Goal: Contribute content: Contribute content

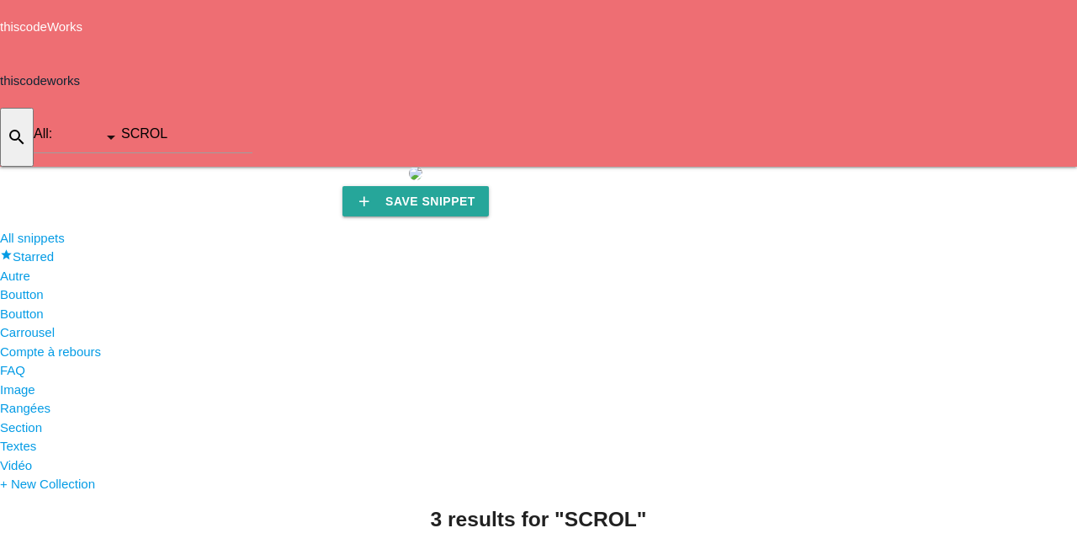
click at [873, 167] on icon "add" at bounding box center [970, 194] width 20 height 54
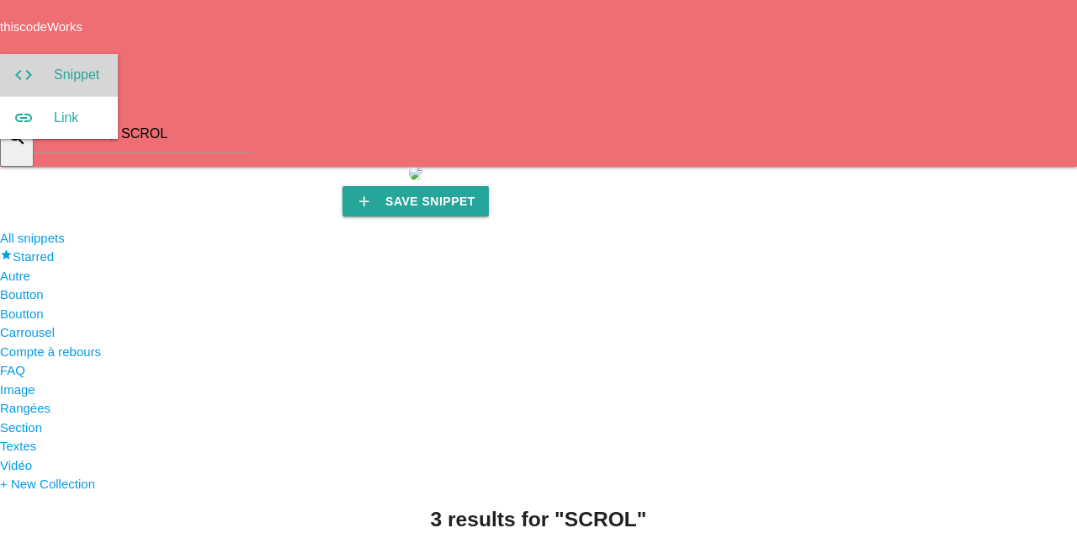
click at [118, 54] on link "code Snippet" at bounding box center [59, 75] width 118 height 42
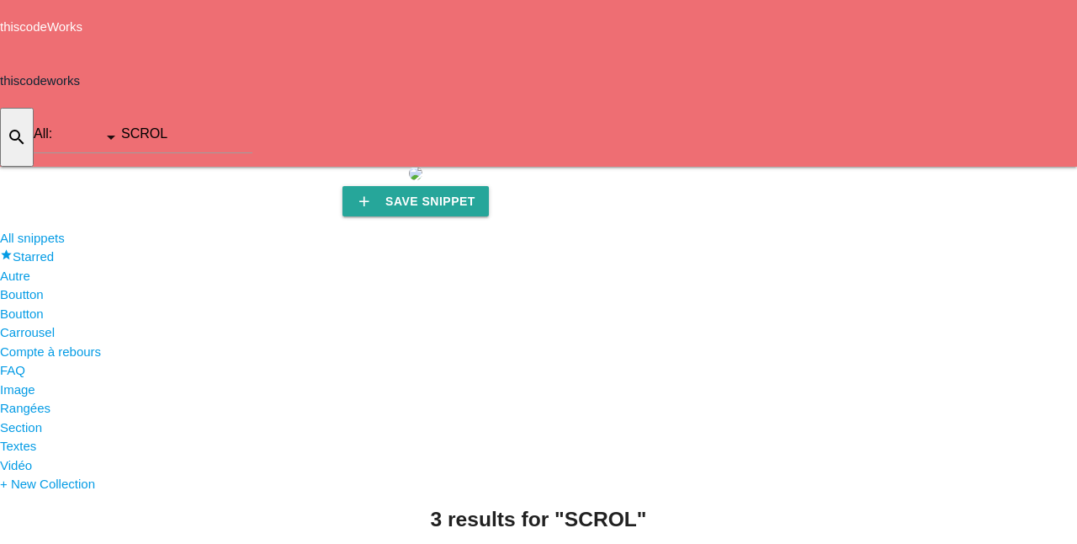
click at [873, 167] on icon "add" at bounding box center [970, 194] width 20 height 54
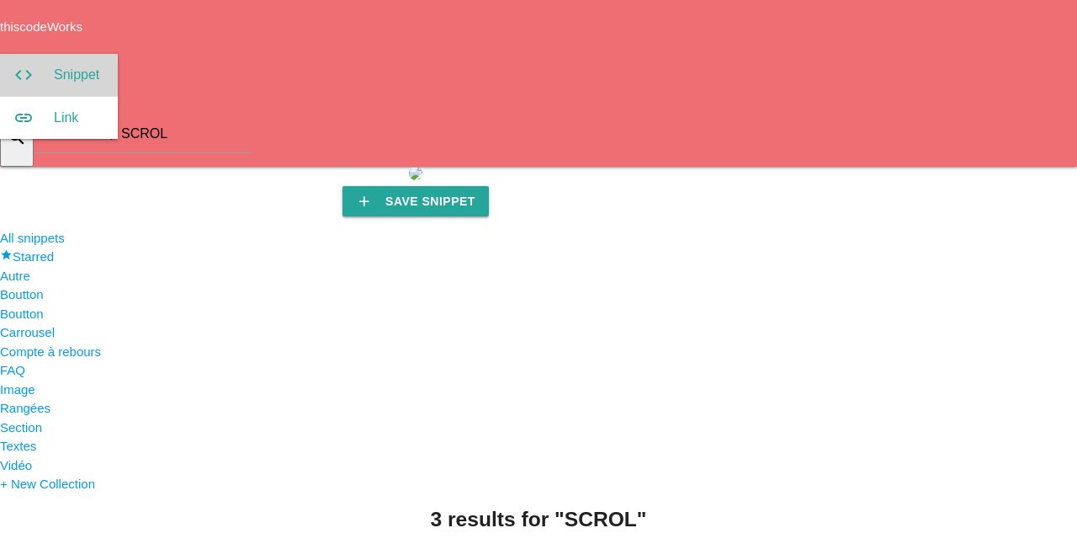
click at [118, 54] on link "code Snippet" at bounding box center [59, 75] width 118 height 42
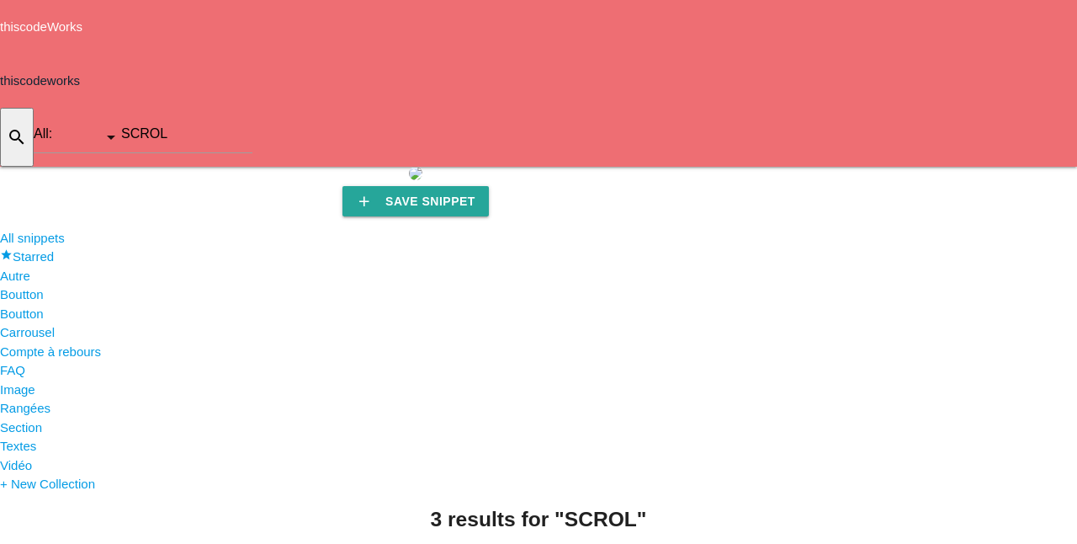
click at [873, 167] on icon "add" at bounding box center [970, 194] width 20 height 54
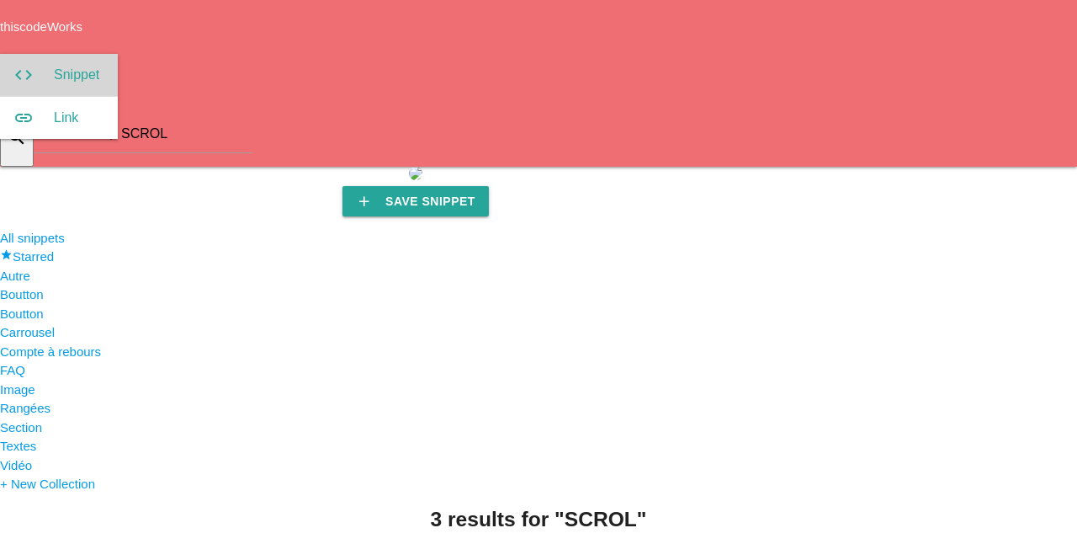
click at [118, 54] on link "code Snippet" at bounding box center [59, 75] width 118 height 42
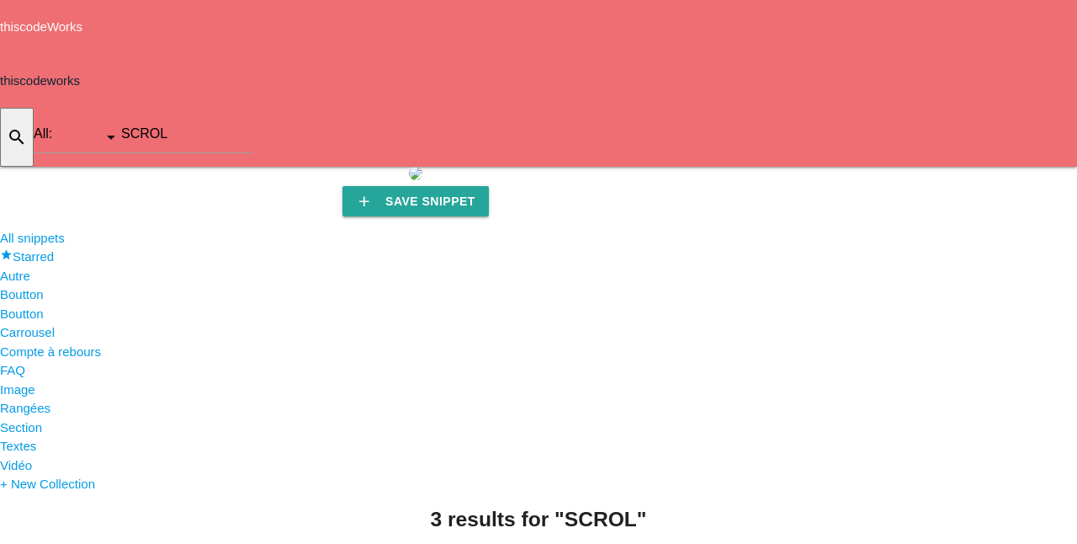
click at [873, 167] on icon "add" at bounding box center [970, 194] width 20 height 54
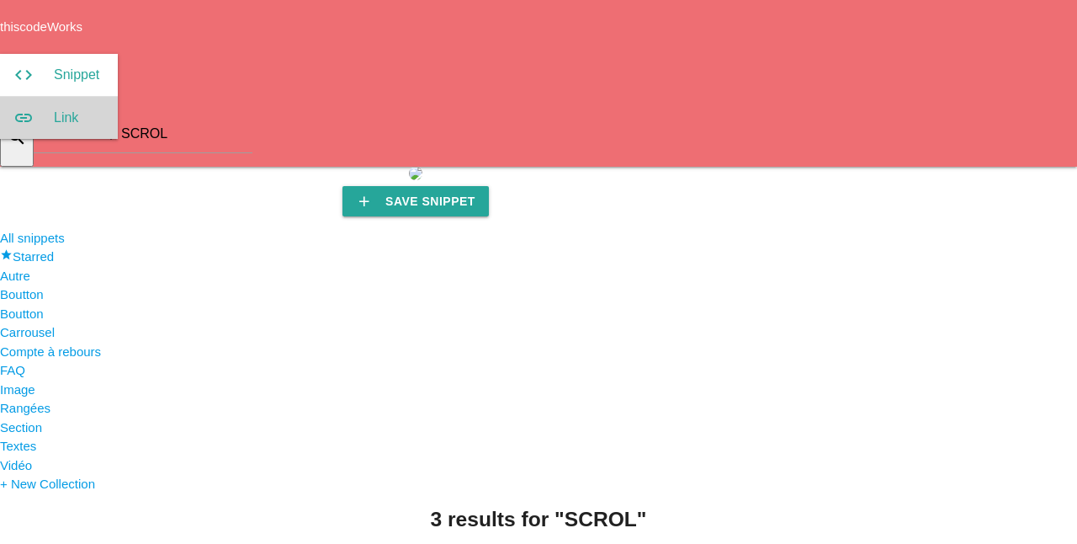
click at [34, 109] on icon "link" at bounding box center [23, 118] width 20 height 19
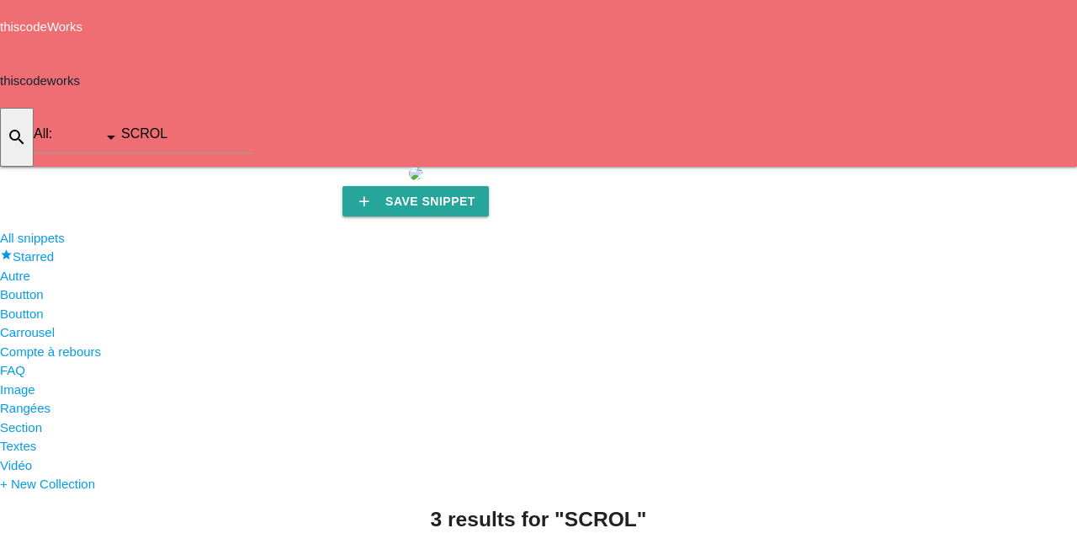
click at [873, 167] on icon "add" at bounding box center [970, 194] width 20 height 54
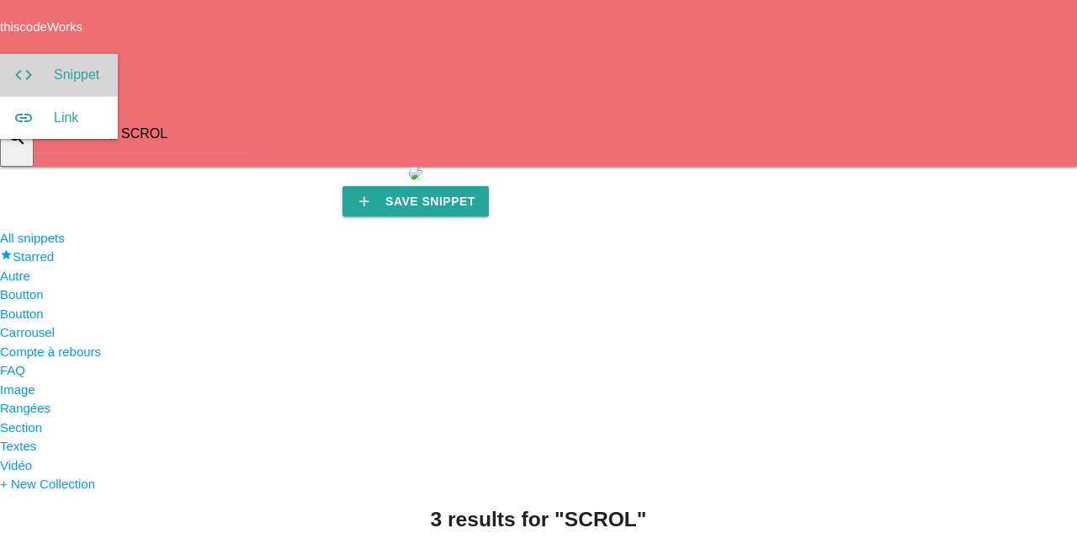
click at [34, 66] on icon "code" at bounding box center [23, 75] width 20 height 19
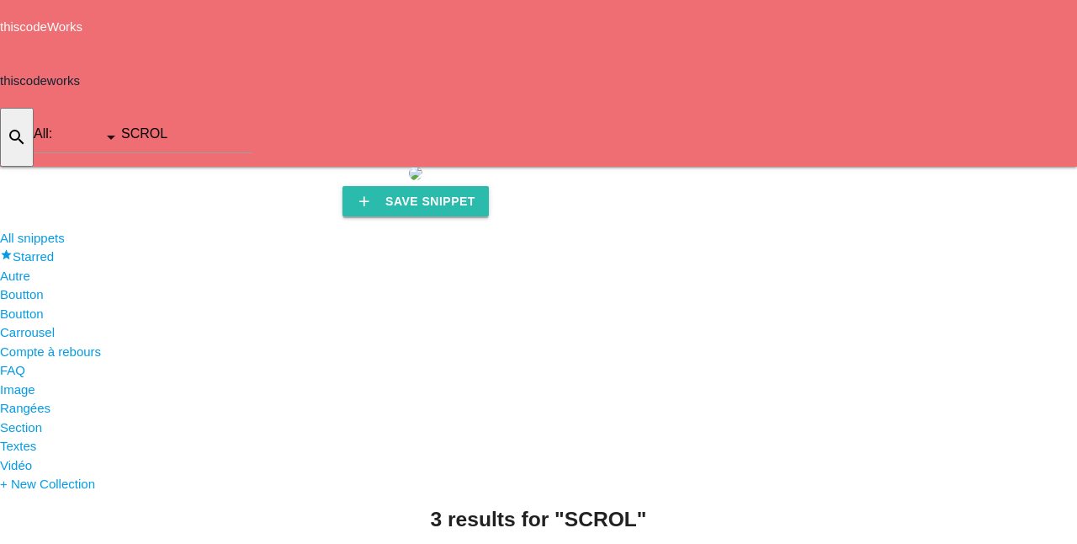
click at [343, 186] on link "add Save Snippet" at bounding box center [416, 201] width 146 height 30
click at [849, 167] on icon "home" at bounding box center [854, 194] width 20 height 54
